Goal: Task Accomplishment & Management: Use online tool/utility

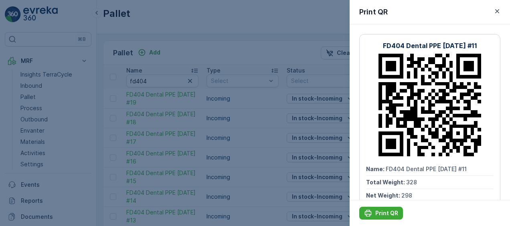
scroll to position [91, 0]
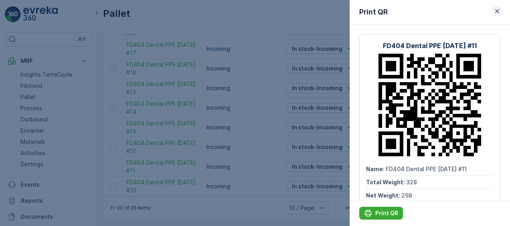
click at [499, 13] on icon "button" at bounding box center [497, 11] width 4 height 4
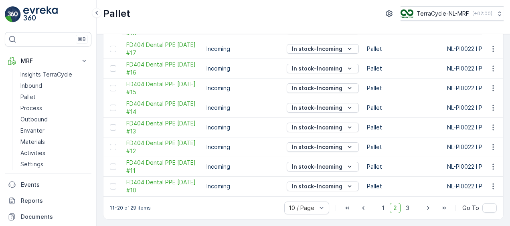
click at [0, 48] on html "⌘B MRF Insights TerraCycle Inbound Pallet Process Outbound Envanter Materials A…" at bounding box center [255, 113] width 510 height 226
click at [24, 96] on p "Pallet" at bounding box center [27, 97] width 15 height 8
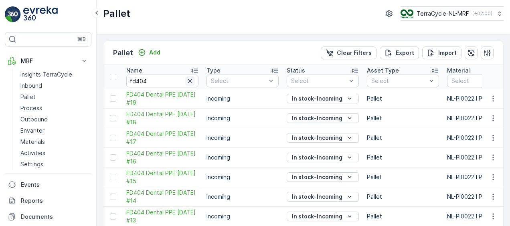
click at [191, 82] on icon "button" at bounding box center [190, 81] width 8 height 8
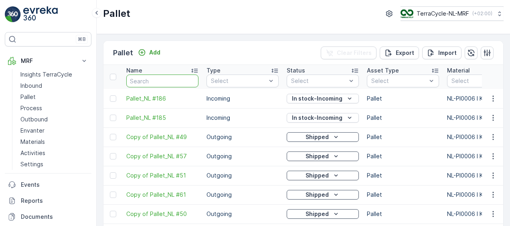
click at [191, 82] on input "text" at bounding box center [162, 81] width 72 height 13
type input "f"
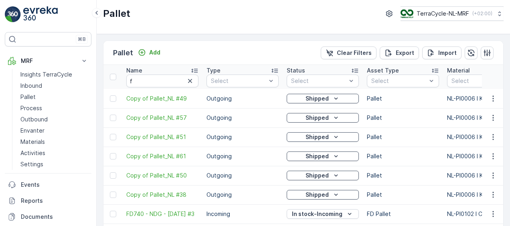
click at [191, 82] on icon "button" at bounding box center [190, 81] width 8 height 8
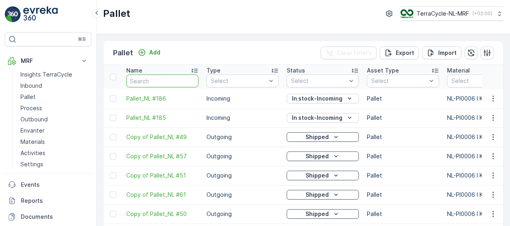
click at [164, 82] on input "text" at bounding box center [162, 81] width 72 height 13
type input "f"
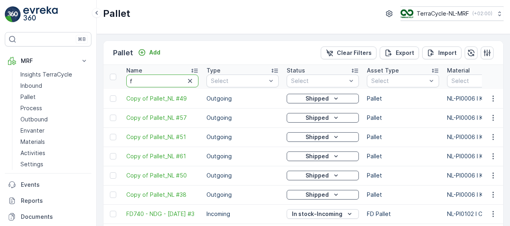
click at [164, 82] on input "f" at bounding box center [162, 81] width 72 height 13
type input "fd"
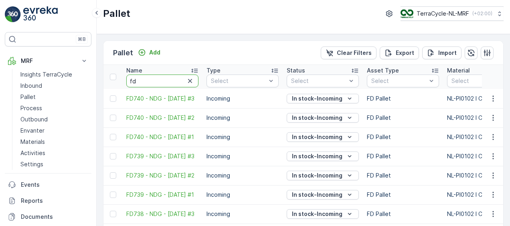
click at [164, 82] on input "fd" at bounding box center [162, 81] width 72 height 13
type input "fd4"
click at [164, 82] on input "fd4" at bounding box center [162, 81] width 72 height 13
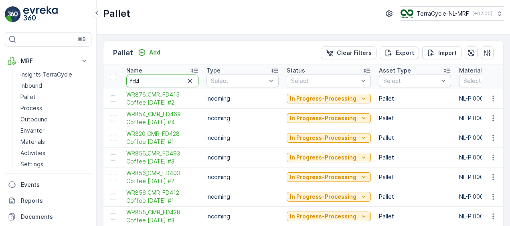
click at [164, 82] on input "fd4" at bounding box center [162, 81] width 72 height 13
type input "fd40"
click at [164, 82] on input "fd40" at bounding box center [162, 81] width 72 height 13
type input "fd404"
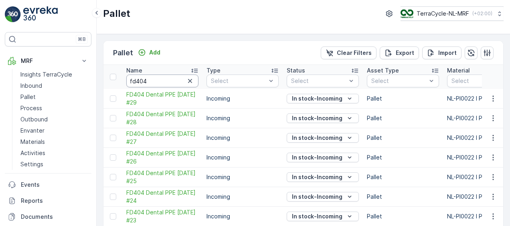
click at [164, 82] on input "fd404" at bounding box center [162, 81] width 72 height 13
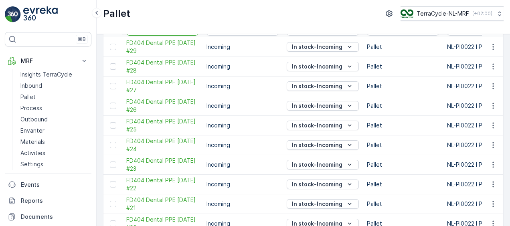
scroll to position [91, 0]
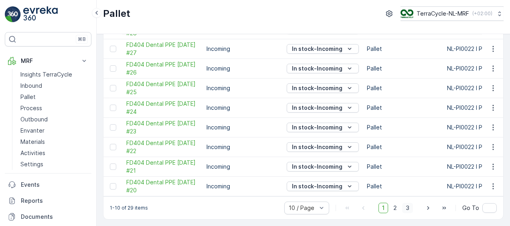
click at [408, 210] on span "3" at bounding box center [407, 208] width 11 height 10
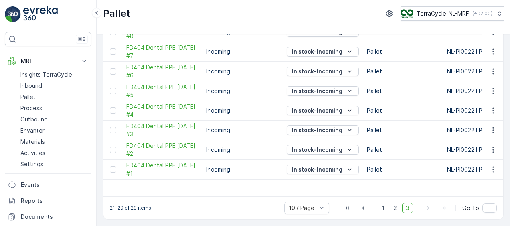
scroll to position [88, 0]
click at [493, 88] on icon "button" at bounding box center [493, 91] width 1 height 6
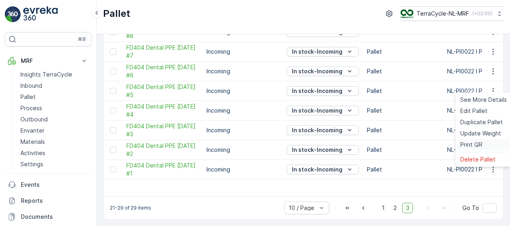
click at [470, 144] on span "Print QR" at bounding box center [472, 145] width 22 height 8
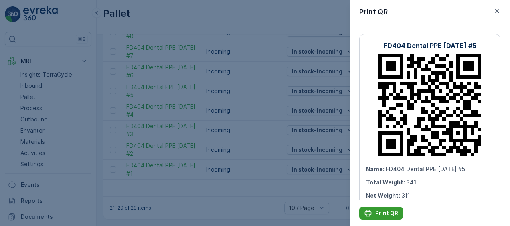
click at [384, 213] on p "Print QR" at bounding box center [387, 213] width 23 height 8
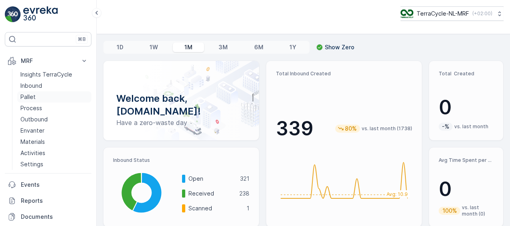
click at [35, 96] on p "Pallet" at bounding box center [27, 97] width 15 height 8
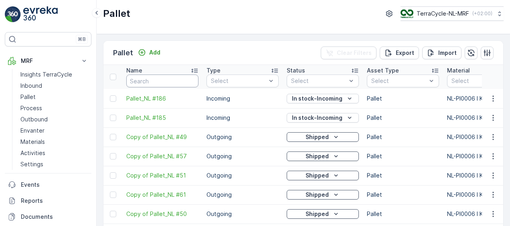
click at [162, 81] on input "text" at bounding box center [162, 81] width 72 height 13
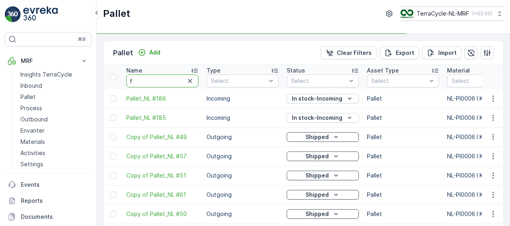
click at [162, 81] on input "f" at bounding box center [162, 81] width 72 height 13
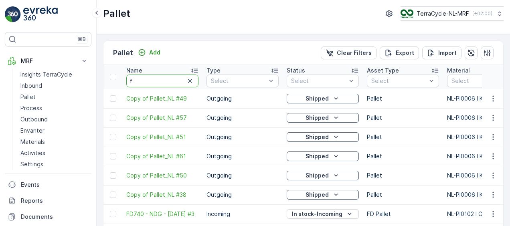
click at [162, 81] on input "f" at bounding box center [162, 81] width 72 height 13
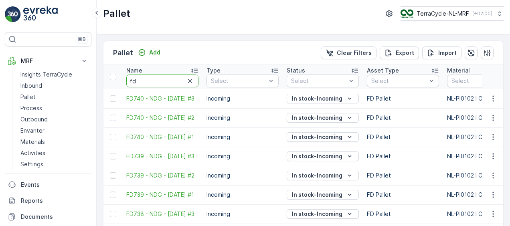
click at [162, 81] on input "fd" at bounding box center [162, 81] width 72 height 13
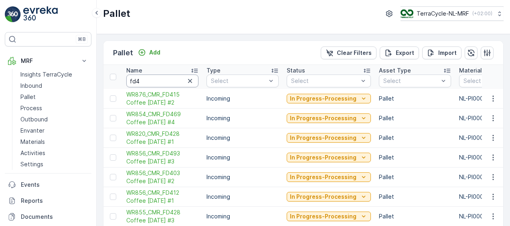
click at [162, 81] on input "fd4" at bounding box center [162, 81] width 72 height 13
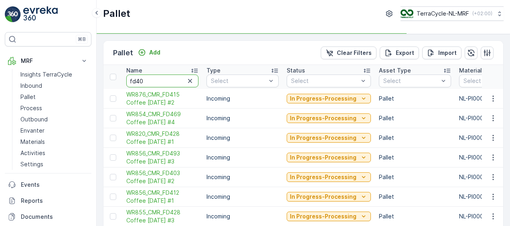
click at [162, 81] on input "fd40" at bounding box center [162, 81] width 72 height 13
type input "fd404"
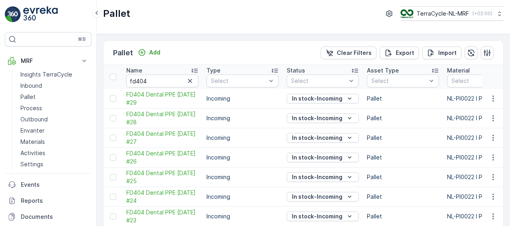
click at [491, 154] on icon "button" at bounding box center [493, 158] width 8 height 8
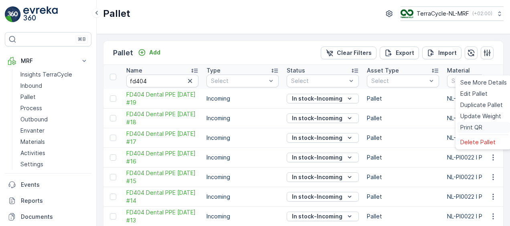
click at [476, 129] on span "Print QR" at bounding box center [472, 128] width 22 height 8
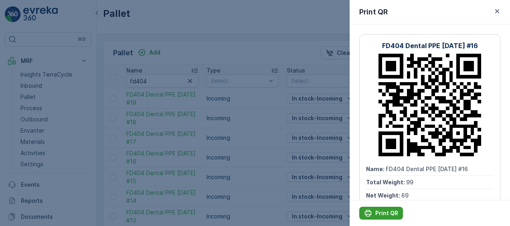
click at [384, 213] on p "Print QR" at bounding box center [387, 213] width 23 height 8
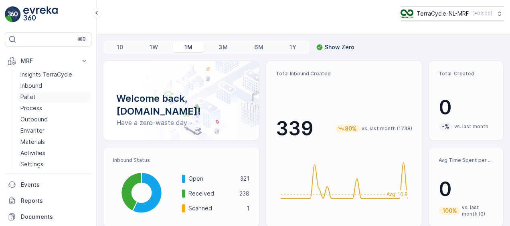
click at [35, 97] on p "Pallet" at bounding box center [27, 97] width 15 height 8
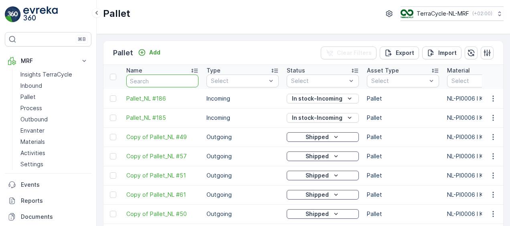
click at [157, 80] on input "text" at bounding box center [162, 81] width 72 height 13
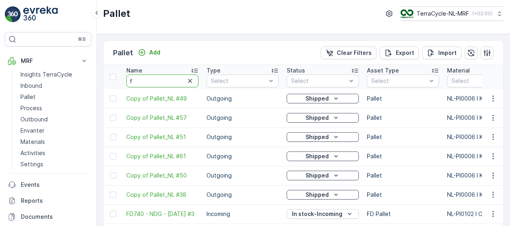
click at [157, 80] on input "f" at bounding box center [162, 81] width 72 height 13
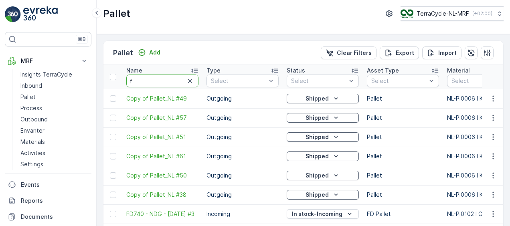
click at [157, 80] on input "f" at bounding box center [162, 81] width 72 height 13
click at [168, 79] on input "f" at bounding box center [162, 81] width 72 height 13
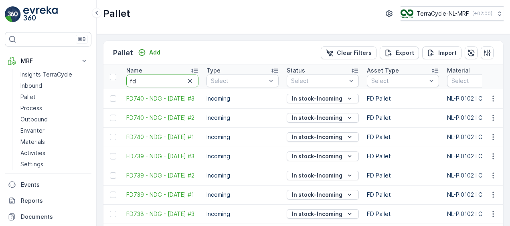
click at [168, 79] on input "fd" at bounding box center [162, 81] width 72 height 13
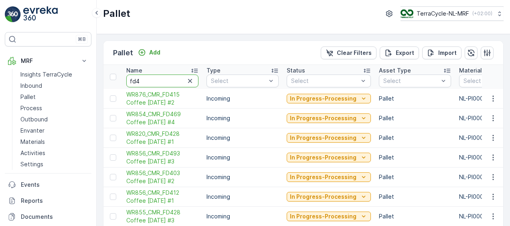
click at [168, 79] on input "fd4" at bounding box center [162, 81] width 72 height 13
click at [168, 79] on input "fd40" at bounding box center [162, 81] width 72 height 13
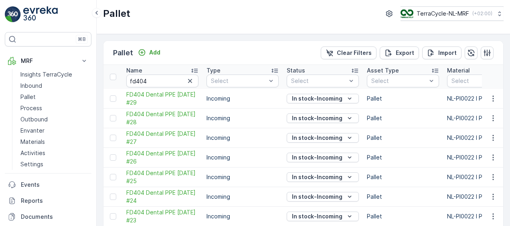
click at [492, 173] on icon "button" at bounding box center [493, 177] width 8 height 8
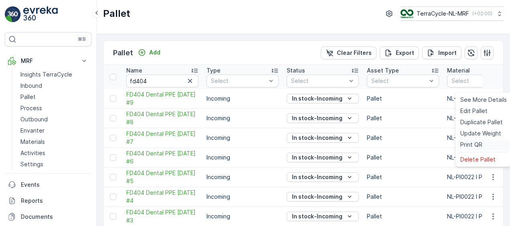
click at [465, 143] on span "Print QR" at bounding box center [472, 145] width 22 height 8
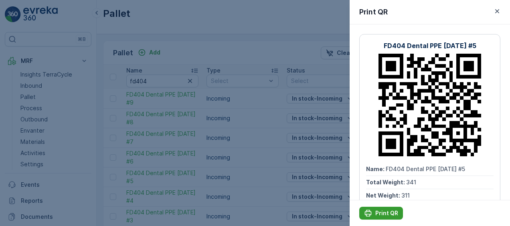
click at [380, 213] on p "Print QR" at bounding box center [387, 213] width 23 height 8
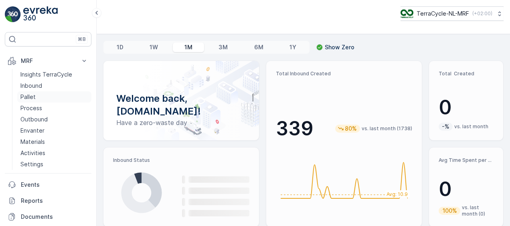
click at [33, 97] on p "Pallet" at bounding box center [27, 97] width 15 height 8
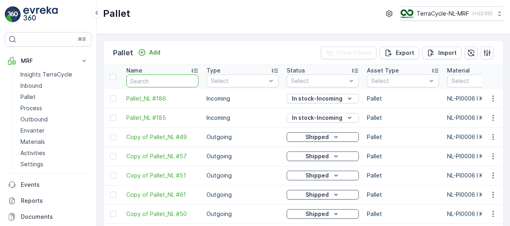
click at [160, 81] on input "text" at bounding box center [162, 81] width 72 height 13
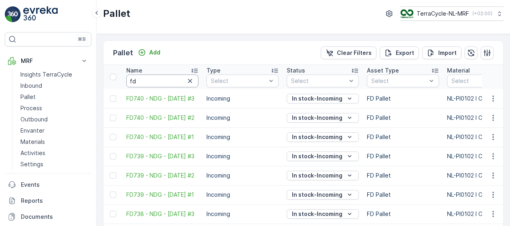
click at [160, 81] on input "fd" at bounding box center [162, 81] width 72 height 13
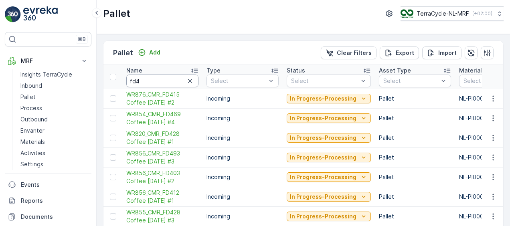
click at [160, 81] on input "fd4" at bounding box center [162, 81] width 72 height 13
click at [160, 81] on input "fd40" at bounding box center [162, 81] width 72 height 13
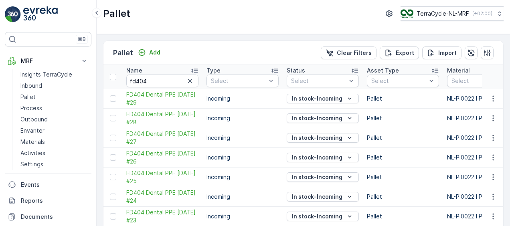
click at [491, 134] on icon "button" at bounding box center [493, 138] width 8 height 8
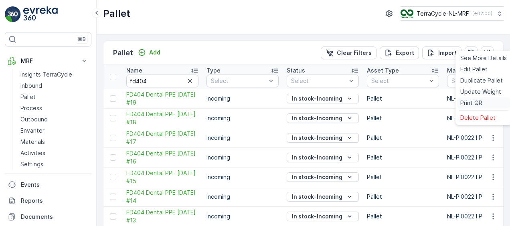
click at [473, 103] on span "Print QR" at bounding box center [472, 103] width 22 height 8
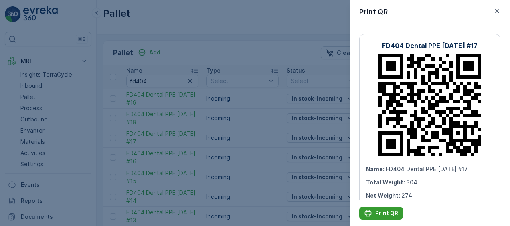
click at [380, 215] on p "Print QR" at bounding box center [387, 213] width 23 height 8
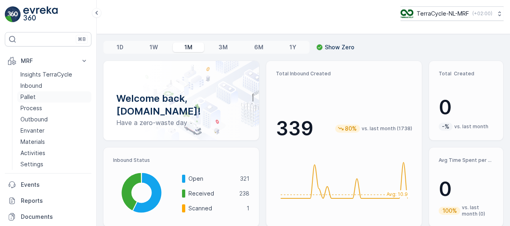
click at [30, 96] on p "Pallet" at bounding box center [27, 97] width 15 height 8
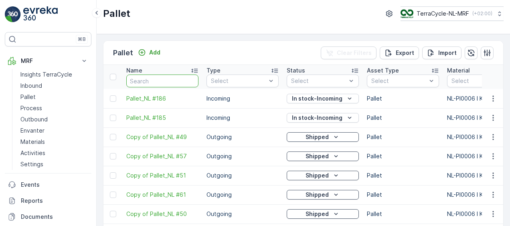
click at [169, 81] on input "text" at bounding box center [162, 81] width 72 height 13
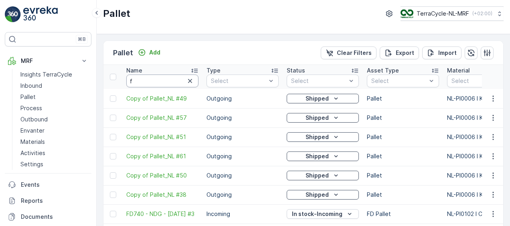
click at [169, 81] on input "f" at bounding box center [162, 81] width 72 height 13
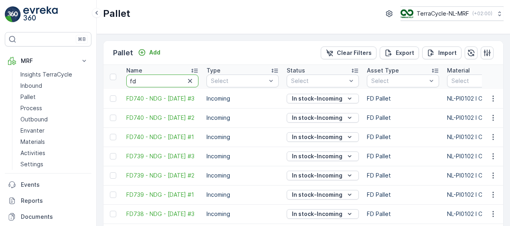
click at [169, 81] on input "fd" at bounding box center [162, 81] width 72 height 13
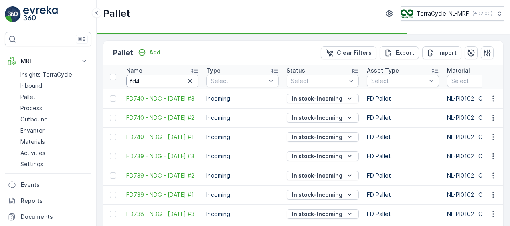
click at [169, 81] on input "fd4" at bounding box center [162, 81] width 72 height 13
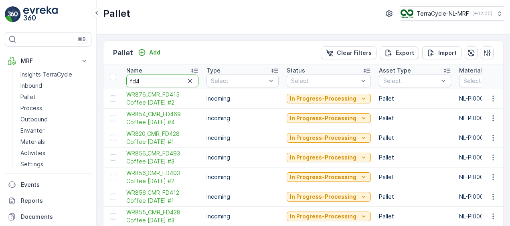
click at [169, 81] on input "fd4" at bounding box center [162, 81] width 72 height 13
click at [154, 80] on input "fd40" at bounding box center [162, 81] width 72 height 13
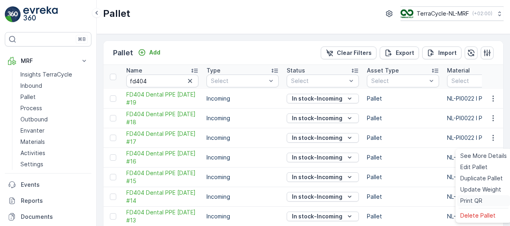
click at [471, 201] on span "Print QR" at bounding box center [472, 201] width 22 height 8
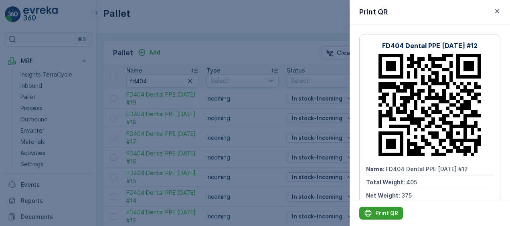
click at [377, 215] on p "Print QR" at bounding box center [387, 213] width 23 height 8
